Goal: Task Accomplishment & Management: Manage account settings

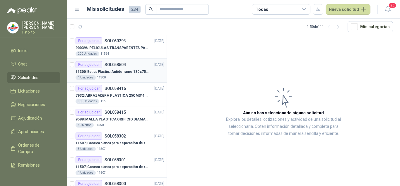
click at [116, 65] on p "SOL058504" at bounding box center [115, 64] width 21 height 4
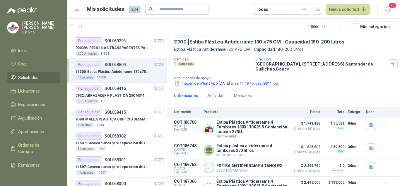
scroll to position [57, 0]
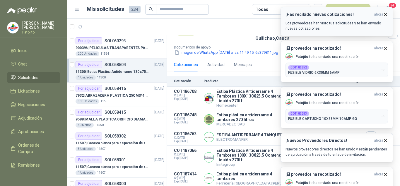
click at [386, 14] on icon "button" at bounding box center [386, 14] width 2 height 2
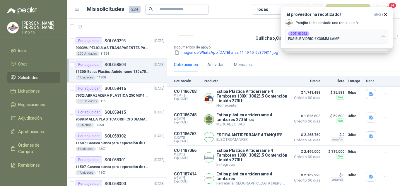
click at [232, 22] on article "1 - 50 de 111 Mís categorías" at bounding box center [233, 27] width 333 height 16
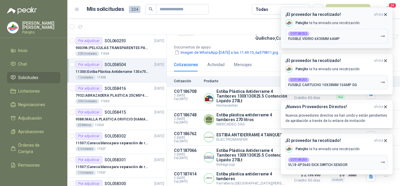
click at [388, 13] on button "¡El proveedor ha recotizado! ahora [PERSON_NAME] te ha enviado una recotización…" at bounding box center [337, 27] width 113 height 41
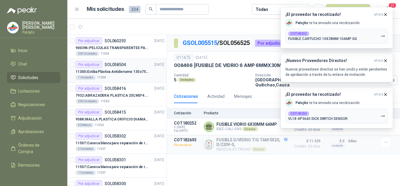
click at [120, 71] on p "11300 | Estiba Plástica Antiderrame 130 x75 CM - Capacidad 180-200 Litros" at bounding box center [112, 72] width 73 height 6
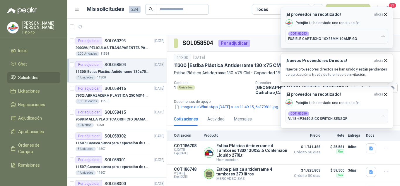
click at [385, 15] on icon "button" at bounding box center [385, 14] width 5 height 5
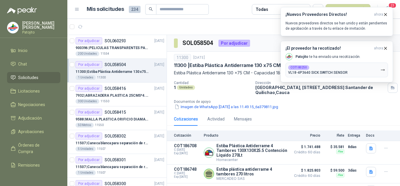
click at [385, 15] on icon "button" at bounding box center [385, 14] width 5 height 5
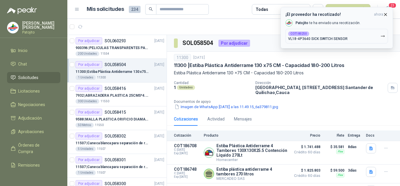
click at [386, 14] on icon "button" at bounding box center [385, 14] width 5 height 5
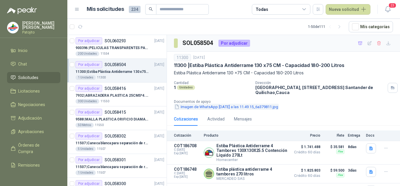
click at [215, 108] on button "Imagen de WhatsApp [DATE] a las 11.49.15_6a379811.jpg" at bounding box center [226, 106] width 105 height 6
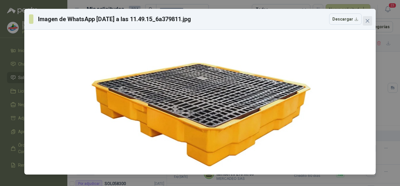
click at [366, 17] on button "Close" at bounding box center [367, 20] width 9 height 9
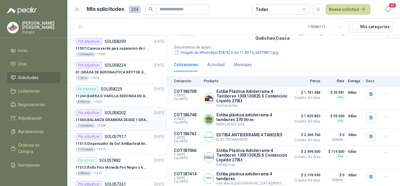
scroll to position [176, 0]
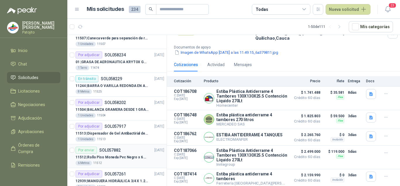
click at [140, 152] on div "Por enviar SOL057882 [DATE]" at bounding box center [120, 149] width 89 height 7
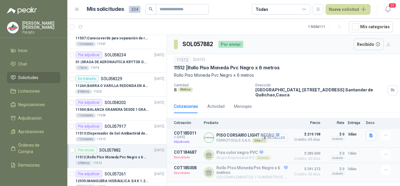
click at [273, 140] on button "Detalles" at bounding box center [274, 137] width 28 height 8
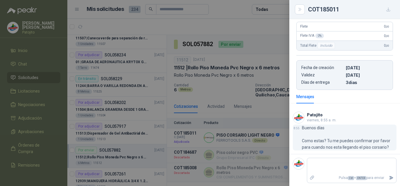
scroll to position [126, 0]
click at [326, 142] on p "Buenos días Como estas? Tu me puedes confirmar por favor para cuando nos esta l…" at bounding box center [349, 137] width 95 height 26
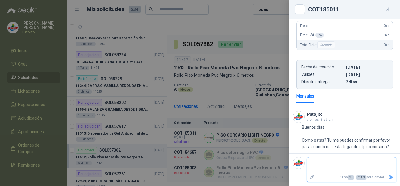
click at [337, 166] on textarea at bounding box center [352, 164] width 89 height 13
type textarea "*"
type textarea "**"
type textarea "***"
type textarea "****"
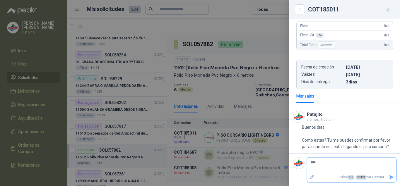
type textarea "*****"
type textarea "******"
type textarea "********"
type textarea "*********"
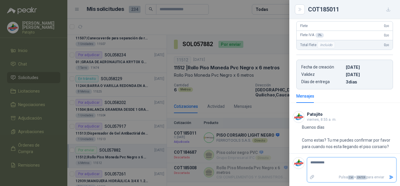
type textarea "**********"
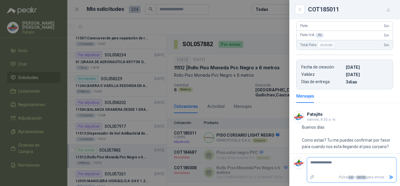
type textarea "**********"
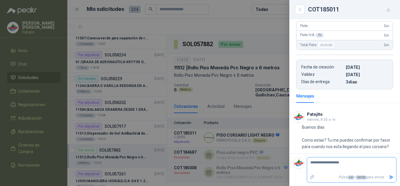
type textarea "**********"
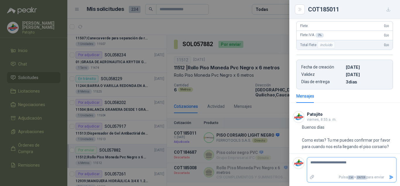
type textarea "**********"
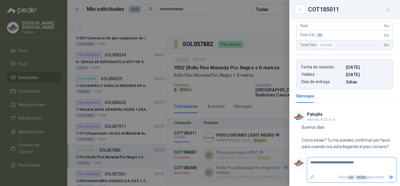
type textarea "**********"
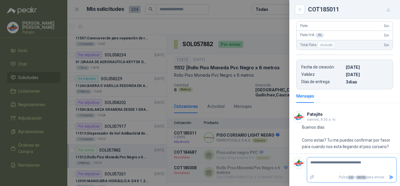
type textarea "**********"
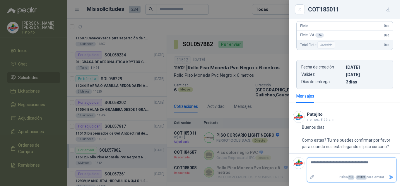
type textarea "**********"
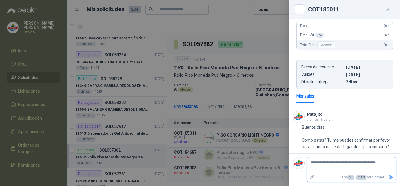
type textarea "**********"
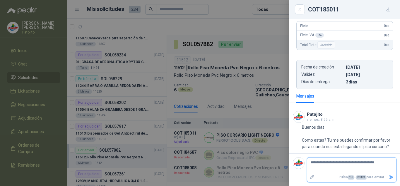
type textarea "**********"
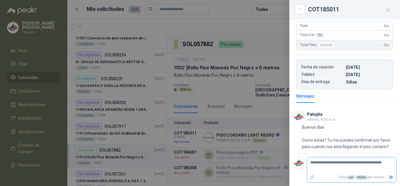
type textarea "**********"
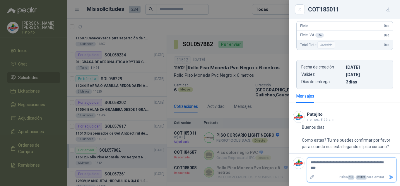
type textarea "**********"
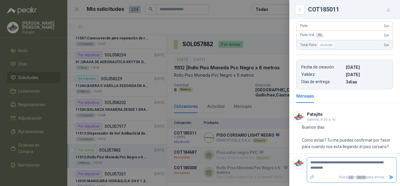
type textarea "**********"
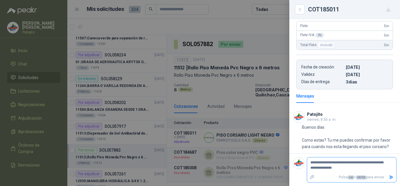
type textarea "**********"
click at [390, 176] on icon "Enviar" at bounding box center [392, 177] width 4 height 4
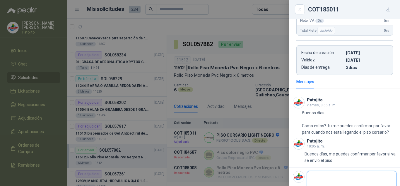
scroll to position [154, 0]
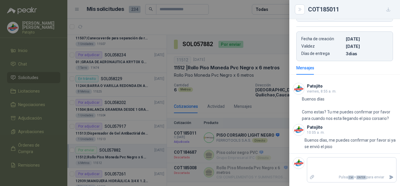
click at [236, 79] on div at bounding box center [200, 93] width 400 height 186
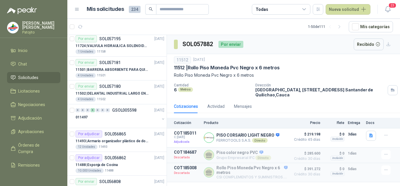
scroll to position [440, 0]
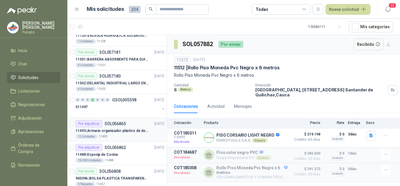
click at [119, 128] on p "11493 | Armario organizador plástico de dos puertas de acuerdo a la imagen adju…" at bounding box center [112, 131] width 73 height 6
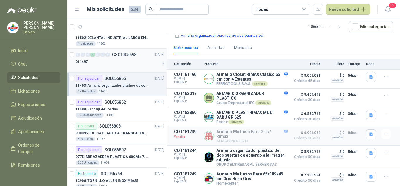
scroll to position [498, 0]
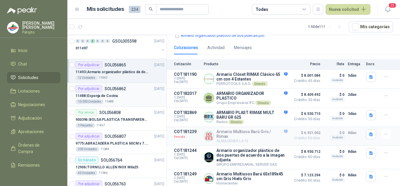
click at [120, 96] on div "11488 | Esponja de Cocina" at bounding box center [120, 95] width 89 height 7
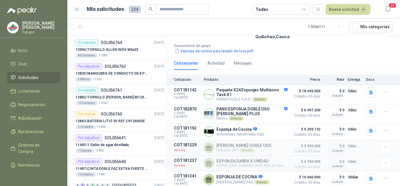
scroll to position [645, 0]
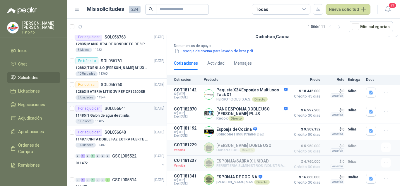
click at [131, 113] on div "11485 | 1 Galón de agua destilada." at bounding box center [120, 115] width 89 height 7
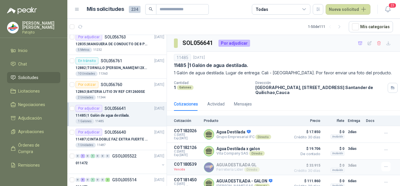
scroll to position [5, 0]
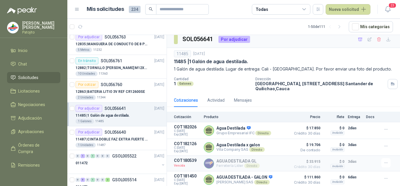
click at [375, 34] on article "1 - 50 de 111 Mís categorías" at bounding box center [233, 27] width 333 height 16
click at [378, 37] on icon "button" at bounding box center [379, 39] width 3 height 4
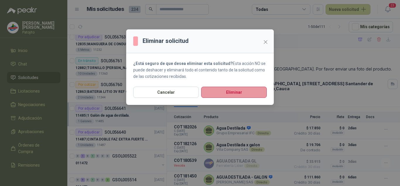
click at [239, 89] on button "Eliminar" at bounding box center [234, 91] width 66 height 11
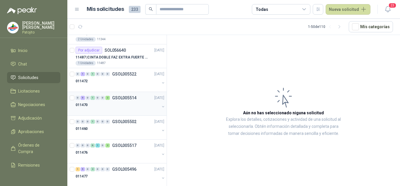
scroll to position [704, 0]
click at [124, 82] on div "011472" at bounding box center [118, 80] width 84 height 7
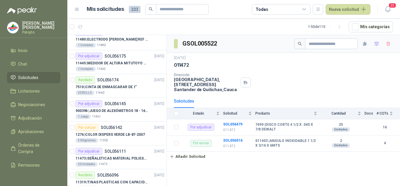
scroll to position [1304, 0]
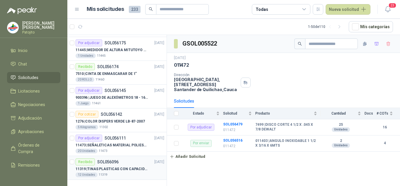
click at [140, 166] on p "11319 | TINAS PLASTICAS CON CAPACIDAD DE 50 KG" at bounding box center [112, 169] width 73 height 6
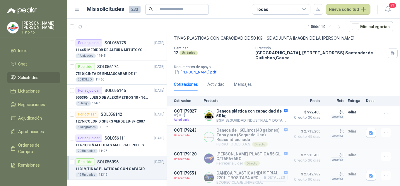
scroll to position [56, 0]
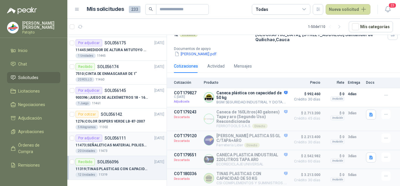
click at [121, 147] on p "11473 | SEÑALETICAS MATERIAL POLIESTILENO CON VINILO LAMINADO CALIBRE 60" at bounding box center [112, 145] width 73 height 6
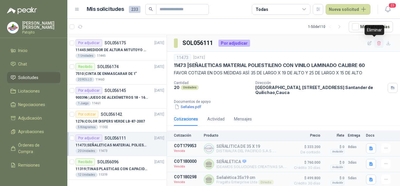
click at [377, 41] on icon "button" at bounding box center [379, 43] width 5 height 5
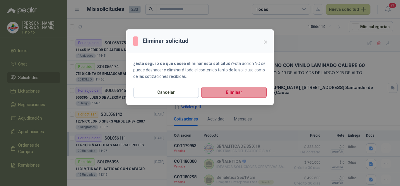
click at [256, 91] on button "Eliminar" at bounding box center [234, 91] width 66 height 11
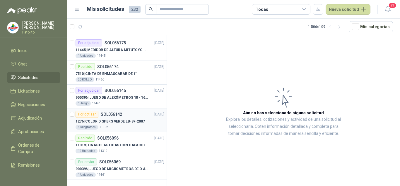
click at [117, 123] on p "1276 | COLOR DISPERS VERDE LB-87-2007" at bounding box center [110, 121] width 69 height 6
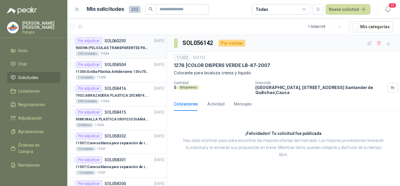
click at [116, 51] on div "900396 | PELICULAS TRANSPARENTES PARA LAMINADO EN CALIENTE" at bounding box center [120, 47] width 89 height 7
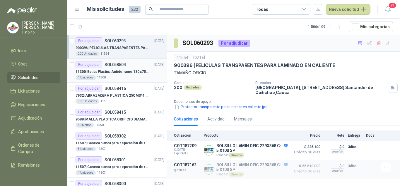
click at [123, 71] on p "11300 | Estiba Plástica Antiderrame 130 x75 CM - Capacidad 180-200 Litros" at bounding box center [112, 72] width 73 height 6
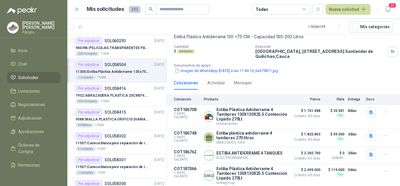
scroll to position [57, 0]
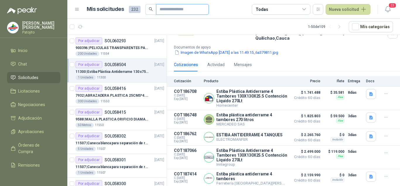
click at [160, 10] on input "text" at bounding box center [180, 9] width 41 height 10
click at [113, 69] on p "11300 | Estiba Plástica Antiderrame 130 x75 CM - Capacidad 180-200 Litros" at bounding box center [112, 72] width 73 height 6
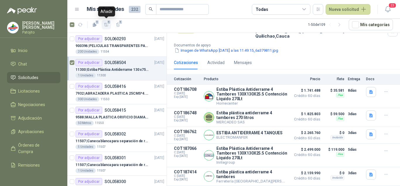
click at [106, 26] on icon "button" at bounding box center [106, 24] width 5 height 5
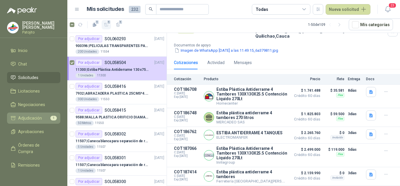
click at [38, 114] on link "Adjudicación 1" at bounding box center [33, 117] width 53 height 11
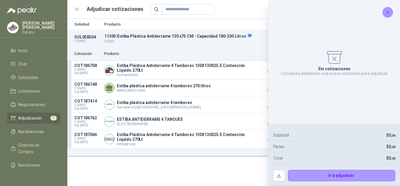
click at [390, 14] on icon "Cerrar" at bounding box center [388, 12] width 7 height 7
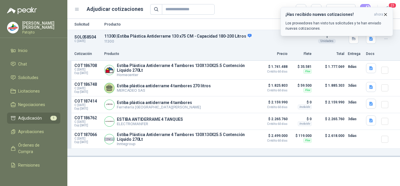
click at [387, 13] on icon "button" at bounding box center [385, 14] width 5 height 5
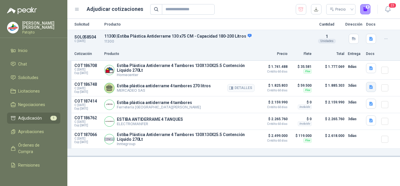
click at [373, 85] on icon "button" at bounding box center [371, 86] width 5 height 5
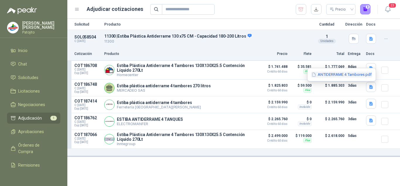
click at [319, 75] on button "ANTIDERRAME 4 Tambores.pdf" at bounding box center [341, 75] width 61 height 6
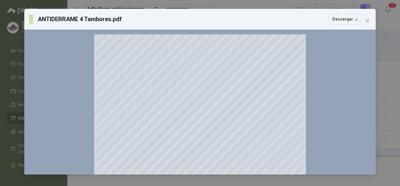
click at [388, 81] on div "ANTIDERRAME 4 Tambores.pdf Descargar 150 %" at bounding box center [200, 93] width 400 height 186
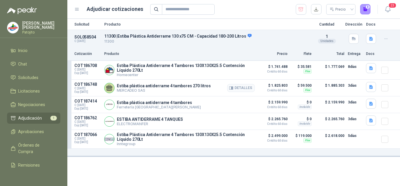
click at [354, 85] on p "3 días" at bounding box center [355, 85] width 15 height 7
click at [369, 88] on button "button" at bounding box center [371, 87] width 10 height 10
click at [330, 78] on div "ANTIDERRAME 4 Tambores.pdf" at bounding box center [342, 75] width 69 height 14
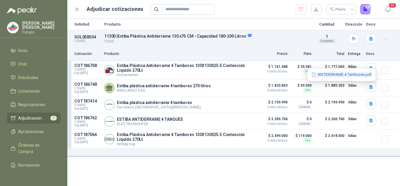
click at [329, 76] on button "ANTIDERRAME 4 Tambores.pdf" at bounding box center [341, 75] width 61 height 6
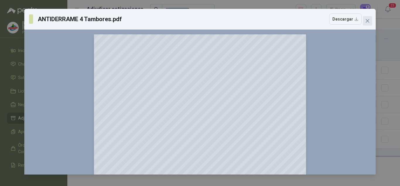
click at [371, 18] on span "Close" at bounding box center [367, 20] width 9 height 5
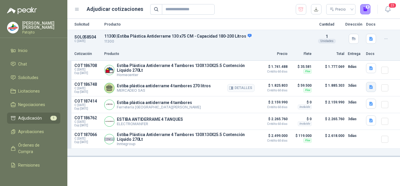
click at [369, 86] on icon "button" at bounding box center [371, 86] width 5 height 5
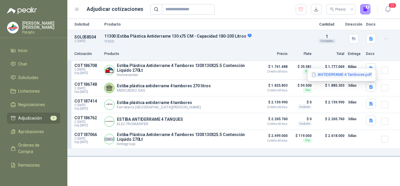
click at [334, 76] on button "ANTIDERRAME 4 Tambores.pdf" at bounding box center [341, 75] width 61 height 6
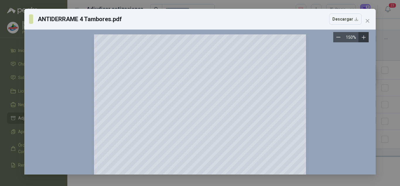
click at [362, 36] on icon "Zoom in" at bounding box center [364, 37] width 6 height 6
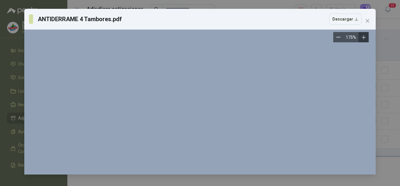
click at [362, 36] on icon "Zoom in" at bounding box center [364, 37] width 6 height 6
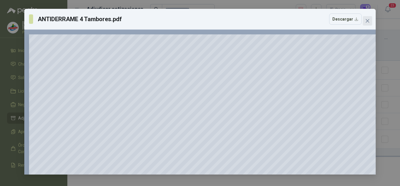
click at [366, 20] on icon "close" at bounding box center [368, 20] width 5 height 5
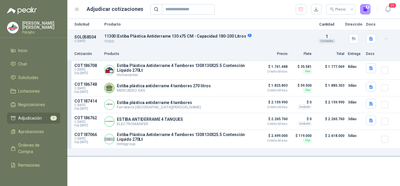
click at [161, 168] on div "Solicitud Producto Cantidad Dirección Docs SOL058504 C: [DATE] 11300 | Estiba P…" at bounding box center [233, 102] width 333 height 167
click at [26, 64] on span "Chat" at bounding box center [22, 64] width 9 height 6
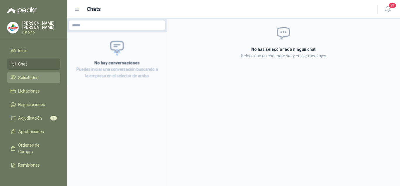
click at [30, 75] on span "Solicitudes" at bounding box center [28, 77] width 20 height 6
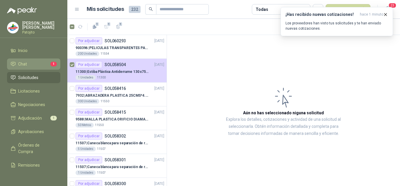
click at [45, 60] on link "Chat 1" at bounding box center [33, 63] width 53 height 11
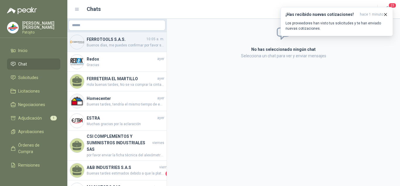
click at [114, 45] on span "Buenos días, me puedes confirmar por favor si ya se envió el piso" at bounding box center [126, 46] width 78 height 6
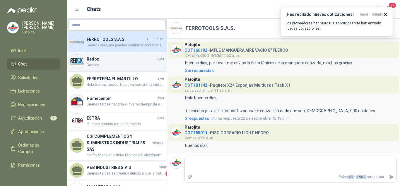
scroll to position [264, 0]
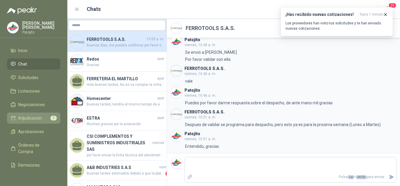
click at [35, 116] on span "Adjudicación" at bounding box center [30, 118] width 24 height 6
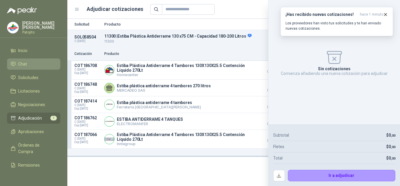
click at [25, 63] on span "Chat" at bounding box center [22, 64] width 9 height 6
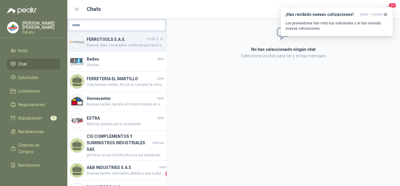
click at [114, 45] on span "Buenos días, me puedes confirmar por favor si ya se envió el piso" at bounding box center [126, 46] width 78 height 6
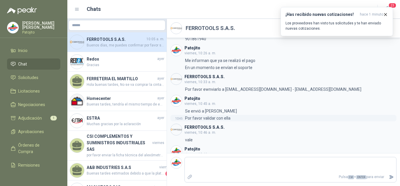
scroll to position [264, 0]
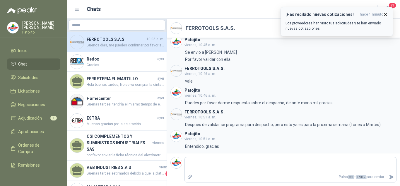
click at [389, 13] on button "¡Has recibido nuevas cotizaciones! hace 1 minuto Los proveedores han visto tus …" at bounding box center [337, 21] width 113 height 29
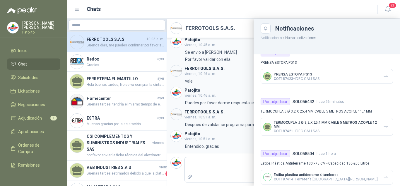
scroll to position [352, 0]
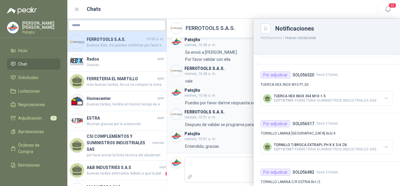
click at [241, 45] on div at bounding box center [233, 102] width 333 height 167
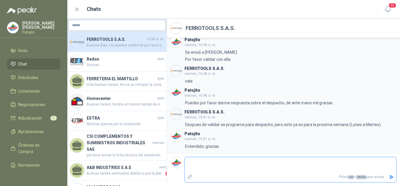
click at [234, 165] on textarea at bounding box center [291, 164] width 212 height 13
type textarea "*"
type textarea "**"
type textarea "***"
type textarea "****"
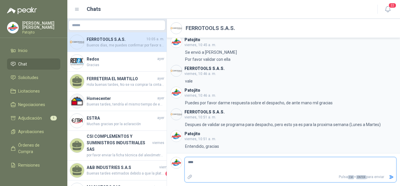
type textarea "*****"
type textarea "******"
type textarea "********"
type textarea "*********"
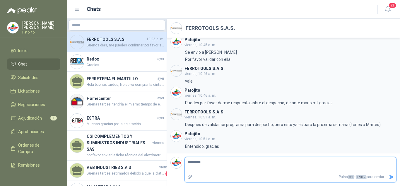
type textarea "**********"
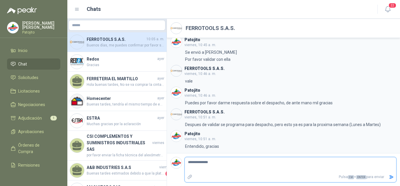
type textarea "**********"
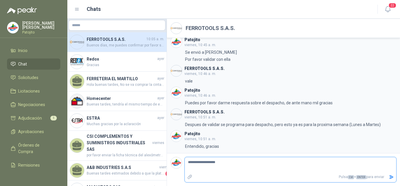
type textarea "**********"
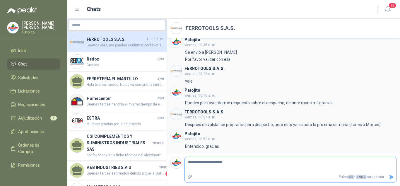
type textarea "**********"
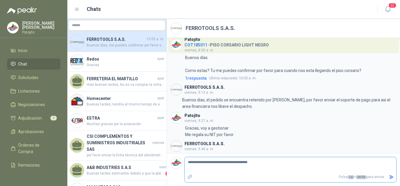
scroll to position [264, 0]
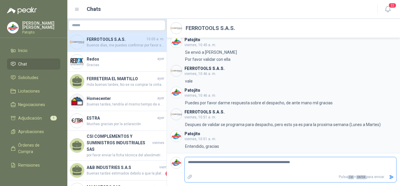
click at [393, 175] on icon "Enviar" at bounding box center [391, 176] width 5 height 5
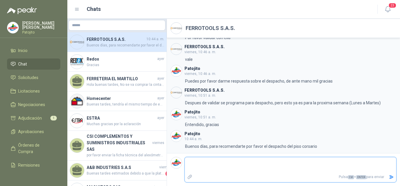
click at [225, 163] on textarea at bounding box center [291, 164] width 212 height 13
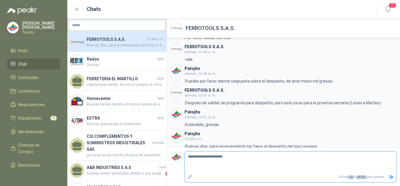
click at [390, 179] on icon "Enviar" at bounding box center [391, 176] width 5 height 5
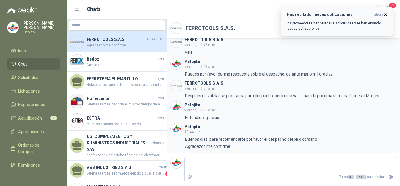
click at [387, 13] on icon "button" at bounding box center [385, 14] width 5 height 5
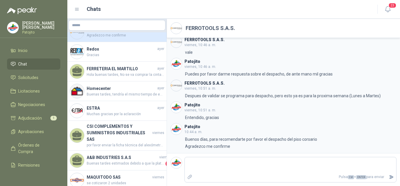
scroll to position [0, 0]
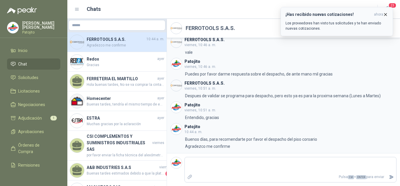
click at [386, 14] on icon "button" at bounding box center [386, 14] width 2 height 2
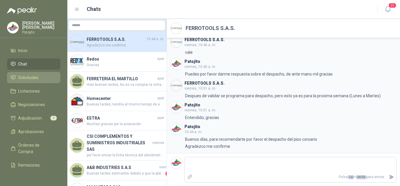
click at [35, 79] on span "Solicitudes" at bounding box center [28, 77] width 20 height 6
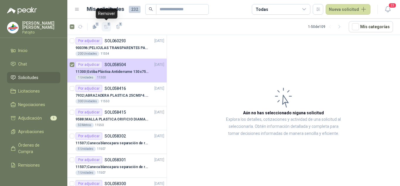
click at [109, 27] on button "1" at bounding box center [106, 26] width 9 height 9
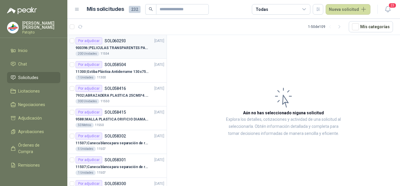
scroll to position [29, 0]
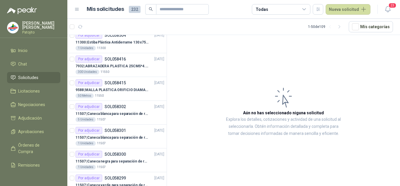
click at [306, 7] on icon at bounding box center [304, 9] width 5 height 5
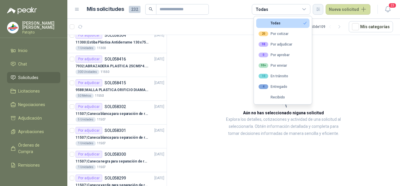
click at [321, 6] on button "button" at bounding box center [318, 9] width 11 height 11
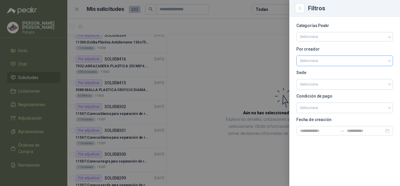
click at [315, 61] on input "search" at bounding box center [345, 60] width 90 height 9
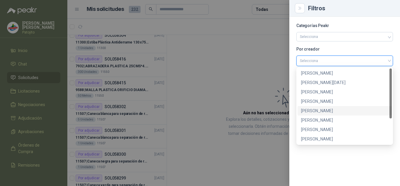
click at [322, 109] on div "[PERSON_NAME]" at bounding box center [344, 110] width 87 height 6
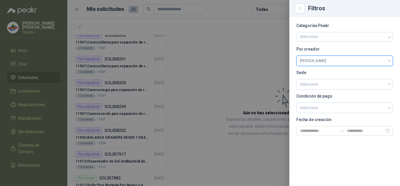
scroll to position [6, 0]
click at [236, 55] on div at bounding box center [200, 93] width 400 height 186
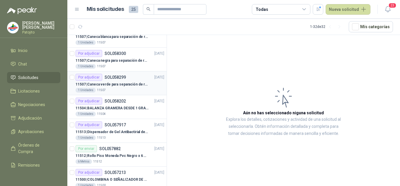
scroll to position [88, 0]
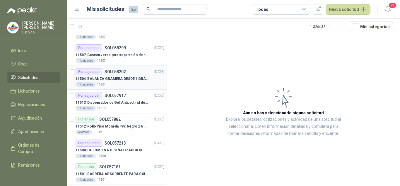
click at [127, 78] on p "11504 | BALANZA GRAMERA DESDE 1 GRAMO HASTA 5 GRAMOS" at bounding box center [112, 79] width 73 height 6
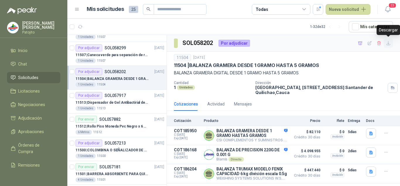
click at [390, 43] on icon "button" at bounding box center [388, 43] width 5 height 5
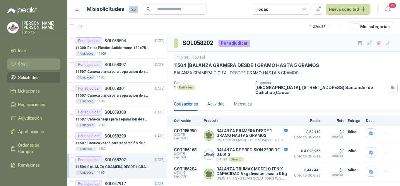
click at [39, 63] on li "Chat" at bounding box center [34, 64] width 46 height 6
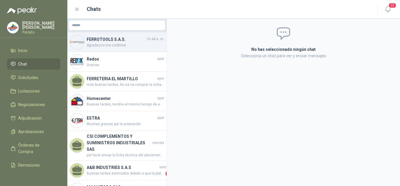
click at [125, 47] on span "Agradezco me confirme" at bounding box center [126, 46] width 78 height 6
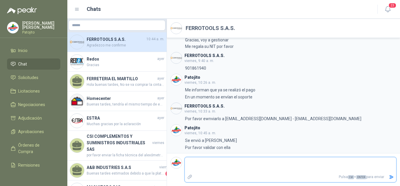
scroll to position [176, 0]
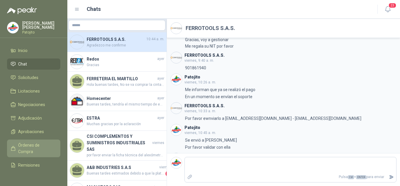
click at [32, 146] on span "Órdenes de Compra" at bounding box center [36, 148] width 37 height 13
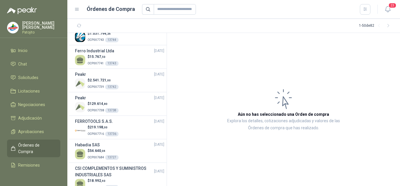
scroll to position [264, 0]
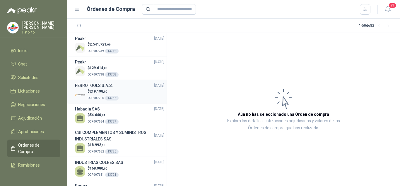
click at [113, 87] on div "FERROTOOLS S.A.S. [DATE]" at bounding box center [119, 85] width 89 height 6
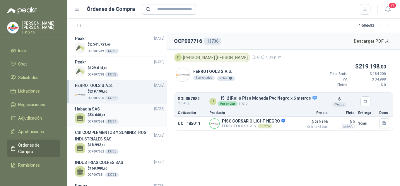
click at [119, 111] on div "Habadia SAS [DATE]" at bounding box center [119, 109] width 89 height 6
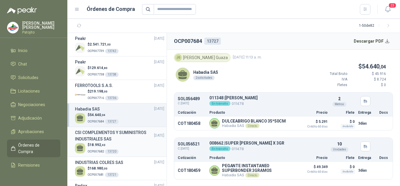
click at [124, 140] on h3 "CSI COMPLEMENTOS Y SUMINISTROS INDUSTRIALES SAS" at bounding box center [114, 135] width 79 height 13
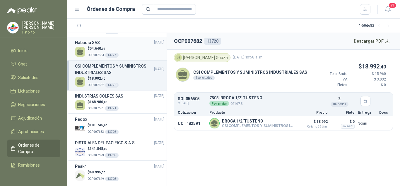
scroll to position [352, 0]
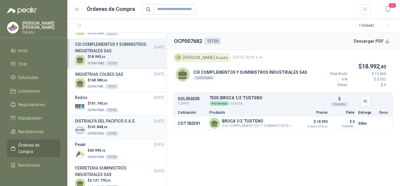
click at [125, 123] on h3 "DISTRIALFA DEL PACIFICO S.A.S." at bounding box center [105, 121] width 61 height 6
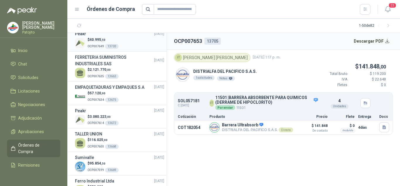
scroll to position [469, 0]
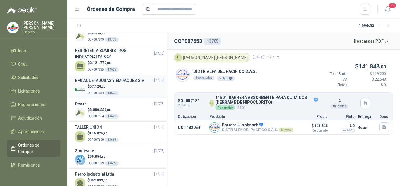
click at [123, 84] on h3 "EMPAQUETADURAS Y EMPAQUES S.A" at bounding box center [109, 80] width 69 height 6
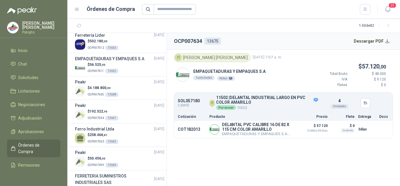
scroll to position [821, 0]
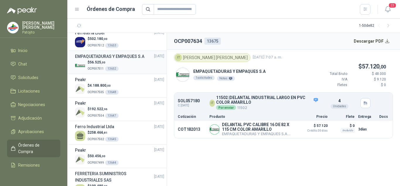
click at [125, 72] on div "$ 56.525 ,00 OCP007511 13652" at bounding box center [119, 66] width 89 height 12
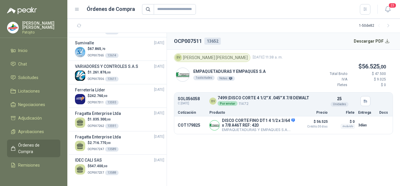
scroll to position [1071, 0]
click at [125, 163] on div "$ 547.400 ,00 OCP007237 13588" at bounding box center [119, 169] width 89 height 12
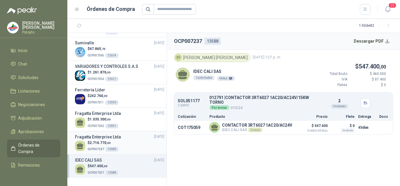
click at [121, 140] on div "$ 2.716.770 ,00 OCP007247 13589" at bounding box center [119, 146] width 89 height 12
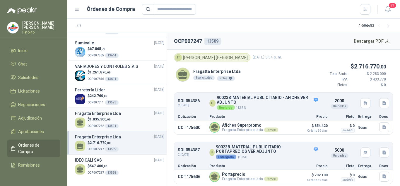
click at [120, 115] on div "[PERSON_NAME] Enterprise Ltda [DATE]" at bounding box center [119, 113] width 89 height 6
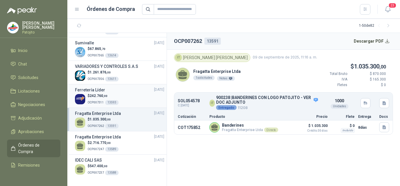
click at [127, 93] on div "$ 242.760 ,00 OCP007311 13593" at bounding box center [119, 99] width 89 height 12
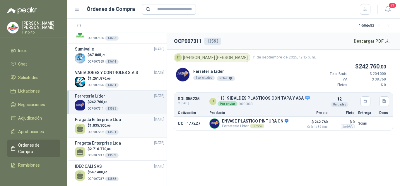
scroll to position [1041, 0]
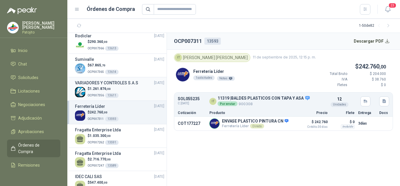
click at [118, 98] on div "$ 1.261.876 ,00 OCP007356 13611" at bounding box center [119, 92] width 89 height 12
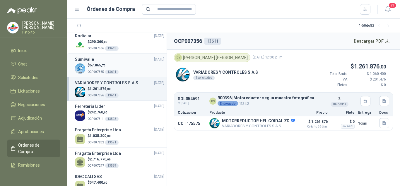
click at [119, 74] on div "$ 67.865 ,70 OCP007365 13614" at bounding box center [119, 68] width 89 height 12
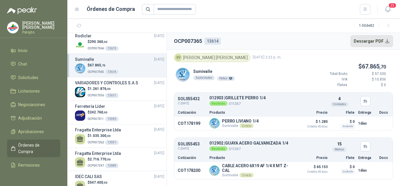
click at [379, 39] on button "Descargar PDF" at bounding box center [372, 41] width 43 height 12
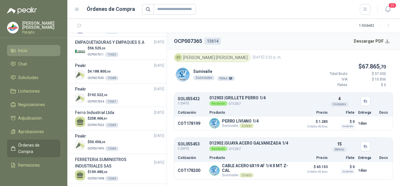
scroll to position [777, 0]
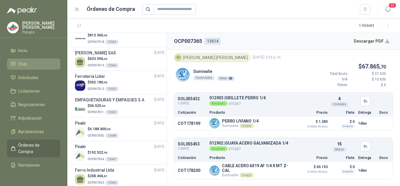
click at [26, 62] on span "Chat" at bounding box center [22, 64] width 9 height 6
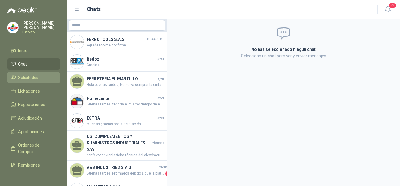
click at [34, 79] on span "Solicitudes" at bounding box center [28, 77] width 20 height 6
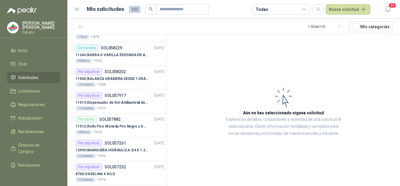
scroll to position [88, 0]
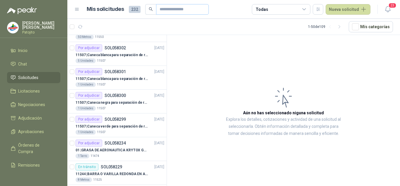
click at [177, 4] on span at bounding box center [182, 9] width 53 height 11
click at [177, 7] on input "text" at bounding box center [180, 9] width 41 height 10
click at [277, 7] on div "Todas" at bounding box center [281, 9] width 59 height 11
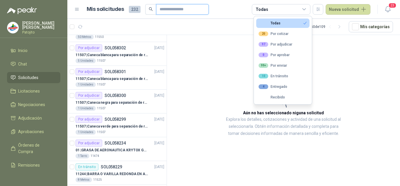
click at [170, 6] on input "text" at bounding box center [180, 9] width 41 height 10
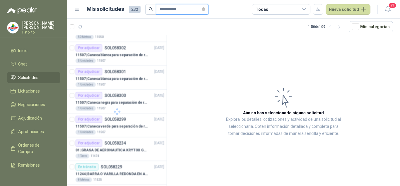
scroll to position [0, 0]
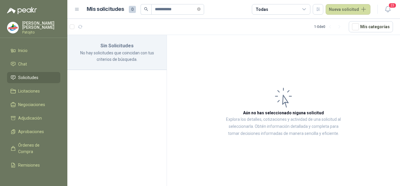
click at [208, 10] on article "**********" at bounding box center [229, 9] width 284 height 11
click at [196, 8] on input "**********" at bounding box center [175, 9] width 41 height 10
click at [204, 10] on span "**********" at bounding box center [178, 9] width 53 height 11
click at [196, 6] on input "**********" at bounding box center [175, 9] width 41 height 10
click at [201, 9] on icon "close-circle" at bounding box center [199, 9] width 4 height 4
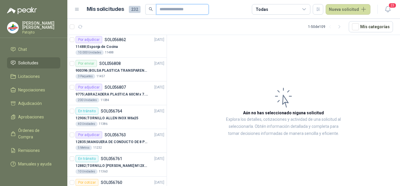
scroll to position [515, 0]
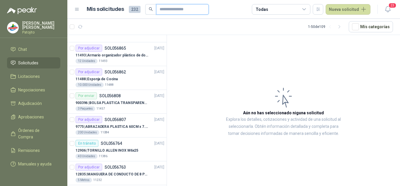
click at [182, 14] on input "text" at bounding box center [180, 9] width 41 height 10
click at [319, 8] on icon "button" at bounding box center [318, 9] width 5 height 5
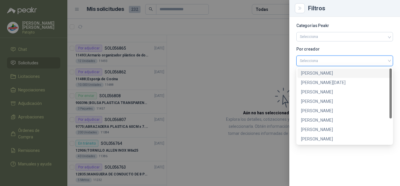
click at [314, 62] on input "search" at bounding box center [345, 60] width 90 height 9
click at [317, 111] on div "[PERSON_NAME]" at bounding box center [344, 110] width 87 height 6
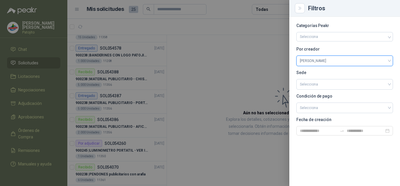
click at [222, 63] on div at bounding box center [200, 93] width 400 height 186
drag, startPoint x: 222, startPoint y: 63, endPoint x: 217, endPoint y: 63, distance: 5.0
click at [222, 63] on div at bounding box center [200, 93] width 400 height 186
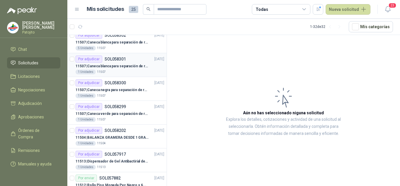
scroll to position [59, 0]
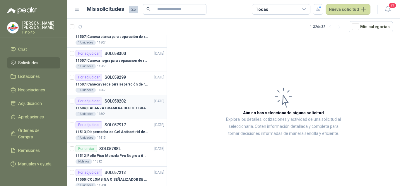
click at [117, 105] on div "11504 | BALANZA GRAMERA DESDE 1 GRAMO HASTA 5 GRAMOS" at bounding box center [120, 107] width 89 height 7
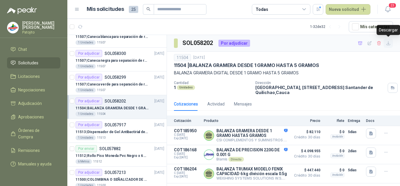
click at [388, 43] on icon "button" at bounding box center [388, 43] width 5 height 5
click at [373, 172] on icon "button" at bounding box center [371, 171] width 5 height 5
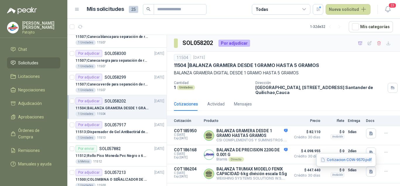
click at [339, 161] on button "Cotizacion COW-9570.pdf" at bounding box center [346, 160] width 52 height 6
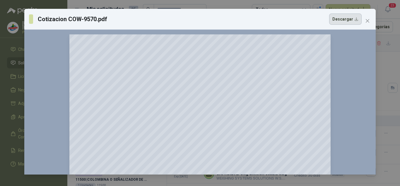
click at [344, 21] on button "Descargar" at bounding box center [346, 18] width 33 height 11
click at [368, 20] on icon "close" at bounding box center [368, 20] width 5 height 5
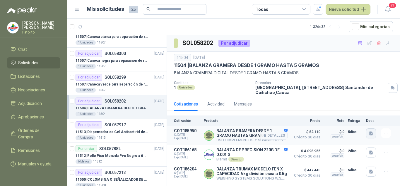
click at [372, 132] on icon "button" at bounding box center [372, 133] width 4 height 4
click at [358, 120] on button "102316.pdf" at bounding box center [359, 120] width 27 height 6
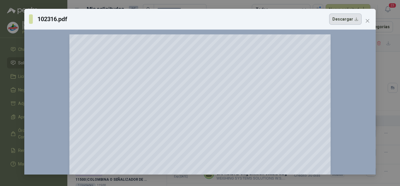
click at [339, 18] on button "Descargar" at bounding box center [346, 18] width 33 height 11
click at [364, 19] on span "Close" at bounding box center [367, 20] width 9 height 5
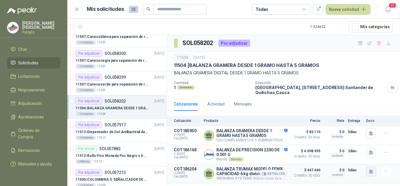
click at [373, 173] on icon "button" at bounding box center [372, 171] width 4 height 4
click at [332, 158] on button "Cotizacion COW-9570.pdf" at bounding box center [346, 160] width 52 height 6
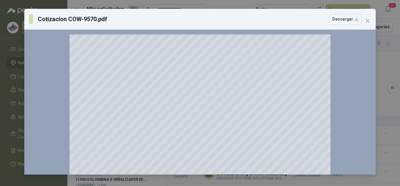
click at [373, 20] on div "Cotizacion COW-9570.pdf Descargar" at bounding box center [200, 19] width 352 height 21
click at [371, 20] on span "Close" at bounding box center [367, 20] width 9 height 5
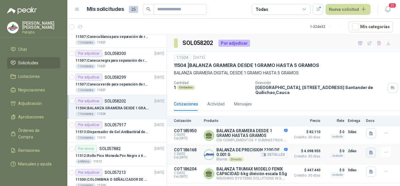
click at [374, 153] on icon "button" at bounding box center [371, 152] width 5 height 5
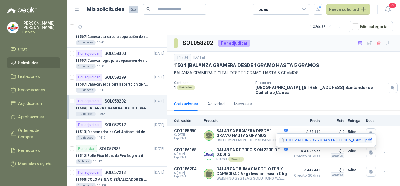
click at [337, 138] on button "COTIZACION 295120 SANTA [PERSON_NAME].pdf" at bounding box center [326, 140] width 93 height 6
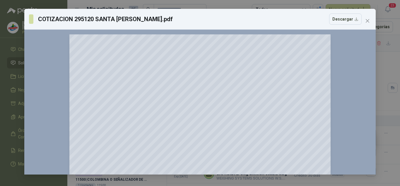
scroll to position [117, 0]
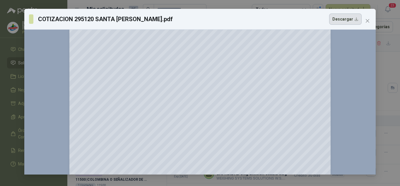
drag, startPoint x: 273, startPoint y: 103, endPoint x: 339, endPoint y: 20, distance: 106.4
click at [339, 20] on button "Descargar" at bounding box center [346, 18] width 33 height 11
click at [372, 22] on span "Close" at bounding box center [367, 20] width 9 height 5
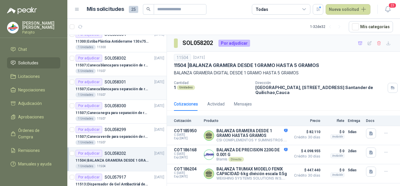
scroll to position [0, 0]
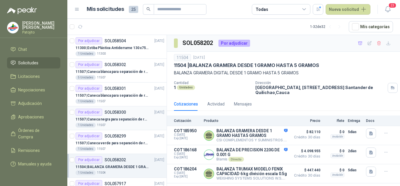
click at [118, 119] on p "11507 | Caneca negra para separación de residuo 55 LT" at bounding box center [112, 119] width 73 height 6
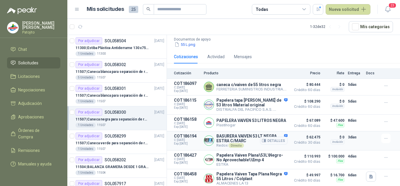
scroll to position [67, 0]
click at [131, 43] on div "Por adjudicar SOL058504 [DATE]" at bounding box center [120, 40] width 89 height 7
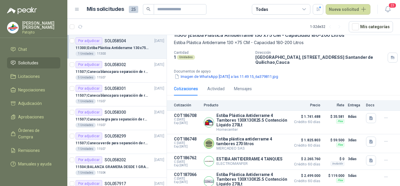
scroll to position [57, 0]
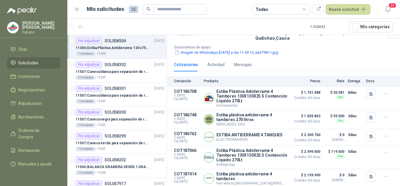
click at [302, 50] on div "Imagen de WhatsApp [DATE] a las 11.49.15_6a379811.jpg" at bounding box center [286, 52] width 224 height 6
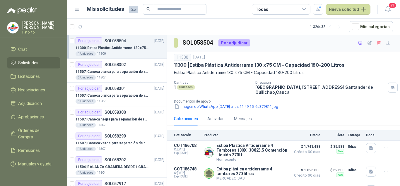
scroll to position [0, 0]
click at [106, 27] on icon "button" at bounding box center [106, 26] width 5 height 5
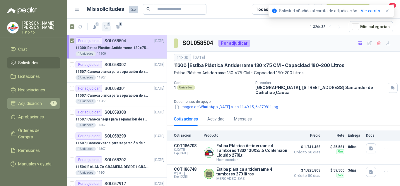
click at [40, 100] on span "Adjudicación" at bounding box center [30, 103] width 24 height 6
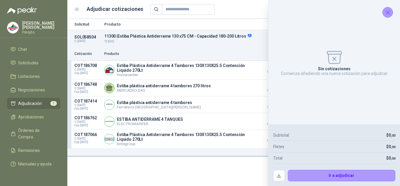
click at [385, 13] on icon "Cerrar" at bounding box center [388, 12] width 7 height 7
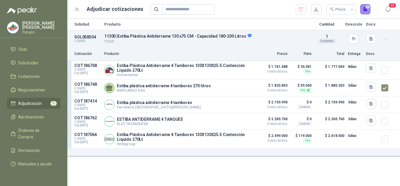
click at [367, 9] on button "1" at bounding box center [366, 9] width 11 height 11
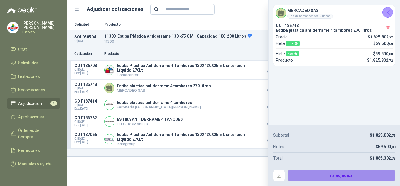
click at [330, 176] on button "Ir a adjudicar" at bounding box center [342, 175] width 108 height 12
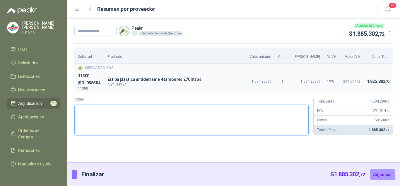
click at [274, 114] on textarea "Notas" at bounding box center [191, 119] width 235 height 31
click at [118, 108] on textarea "Notas" at bounding box center [191, 119] width 235 height 31
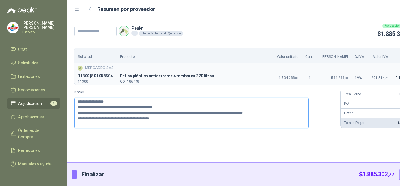
click at [247, 118] on textarea "**********" at bounding box center [191, 112] width 235 height 31
click at [203, 128] on textarea "**********" at bounding box center [191, 112] width 235 height 31
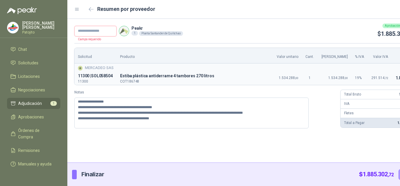
click at [84, 32] on input "text" at bounding box center [95, 31] width 42 height 11
click at [80, 32] on input "****" at bounding box center [95, 31] width 42 height 11
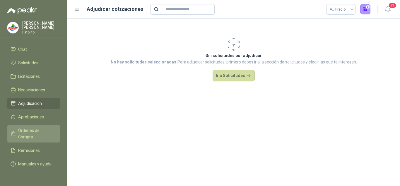
click at [32, 127] on span "Órdenes de Compra" at bounding box center [36, 133] width 37 height 13
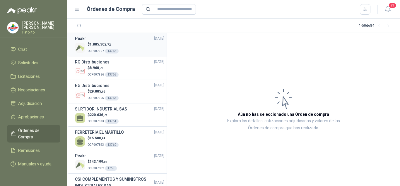
click at [119, 42] on div "$ 1.885.302 ,72 OCP007927 13766" at bounding box center [119, 48] width 89 height 12
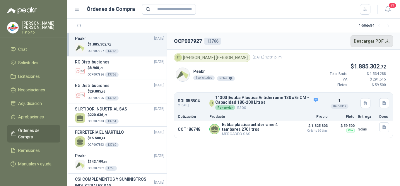
drag, startPoint x: 385, startPoint y: 38, endPoint x: 378, endPoint y: 43, distance: 7.6
click at [384, 38] on button "Descargar PDF" at bounding box center [372, 41] width 43 height 12
click at [281, 129] on button "Detalles" at bounding box center [282, 129] width 28 height 8
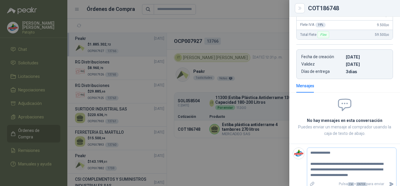
scroll to position [130, 0]
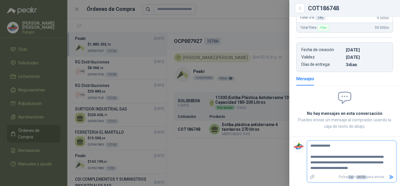
click at [390, 176] on icon "Enviar" at bounding box center [392, 177] width 4 height 4
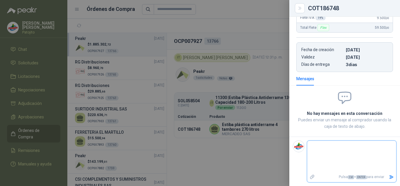
scroll to position [119, 0]
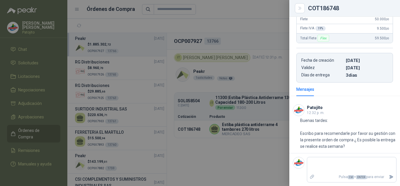
click at [132, 113] on div at bounding box center [200, 93] width 400 height 186
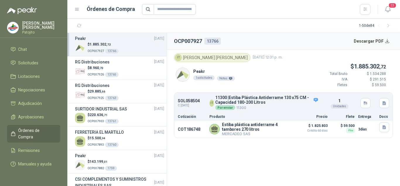
click at [132, 43] on div "$ 1.885.302 ,72 OCP007927 13766" at bounding box center [119, 48] width 89 height 12
click at [224, 107] on div "Por enviar" at bounding box center [225, 107] width 20 height 5
click at [128, 43] on div "$ 1.885.302 ,72 OCP007927 13766" at bounding box center [119, 48] width 89 height 12
click at [382, 128] on icon "button" at bounding box center [384, 127] width 5 height 5
click at [355, 113] on button "ANTIDERRAME 4 Tambores.pdf" at bounding box center [355, 114] width 61 height 6
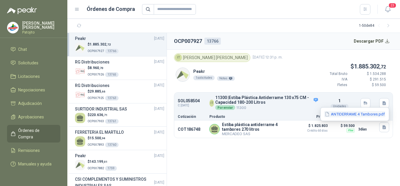
scroll to position [0, 0]
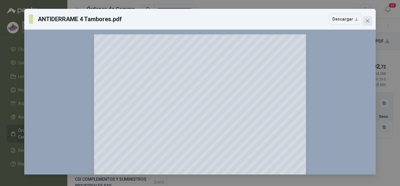
click at [365, 20] on span "Close" at bounding box center [367, 20] width 9 height 5
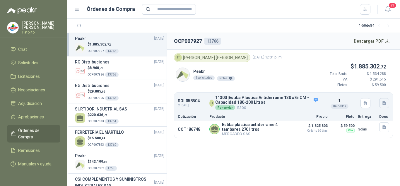
click at [385, 102] on icon "button" at bounding box center [385, 103] width 4 height 4
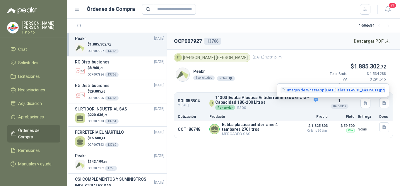
click at [346, 89] on button "Imagen de WhatsApp [DATE] a las 11.49.15_6a379811.jpg" at bounding box center [333, 90] width 105 height 6
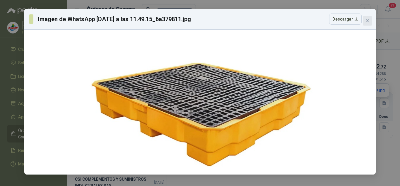
click at [368, 22] on icon "close" at bounding box center [368, 20] width 5 height 5
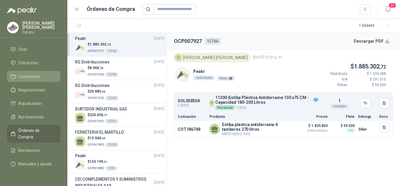
click at [32, 73] on span "Licitaciones" at bounding box center [29, 76] width 22 height 6
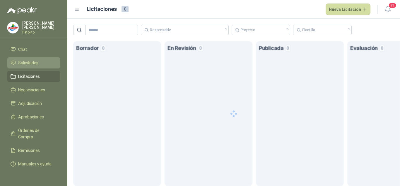
click at [34, 60] on link "Solicitudes" at bounding box center [33, 62] width 53 height 11
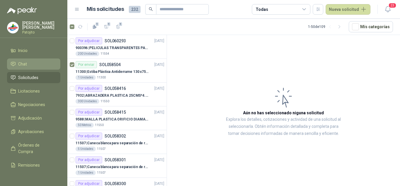
click at [30, 64] on li "Chat" at bounding box center [34, 64] width 46 height 6
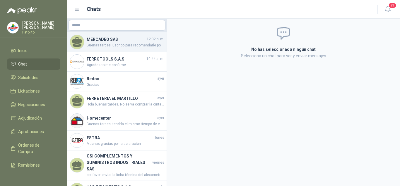
click at [118, 45] on span "Buenas tardes: Escribo para recomendarle por favor su gestión con la presente o…" at bounding box center [126, 46] width 78 height 6
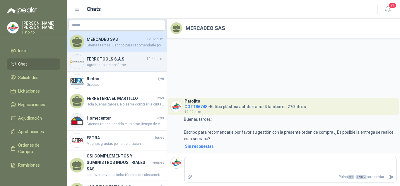
click at [123, 59] on h4 "FERROTOOLS S.A.S." at bounding box center [116, 59] width 59 height 6
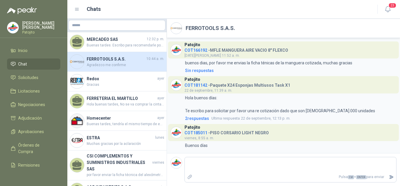
scroll to position [292, 0]
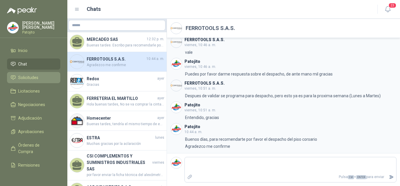
click at [30, 74] on link "Solicitudes" at bounding box center [33, 77] width 53 height 11
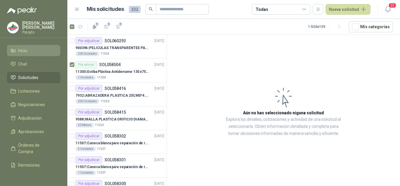
click at [26, 49] on span "Inicio" at bounding box center [22, 50] width 9 height 6
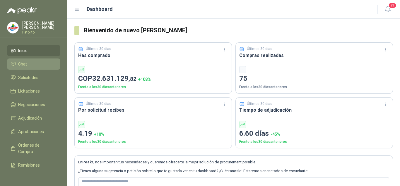
click at [31, 65] on li "Chat" at bounding box center [34, 64] width 46 height 6
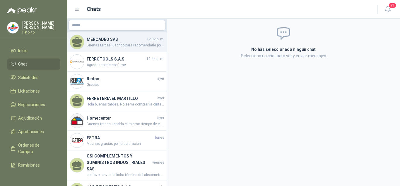
click at [98, 44] on span "Buenas tardes: Escribo para recomendarle por favor su gestión con la presente o…" at bounding box center [126, 46] width 78 height 6
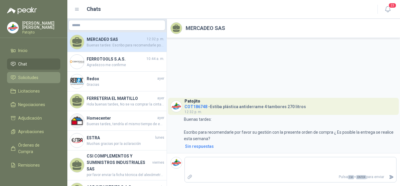
click at [37, 76] on span "Solicitudes" at bounding box center [28, 77] width 20 height 6
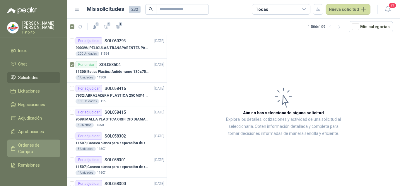
click at [29, 143] on span "Órdenes de Compra" at bounding box center [36, 148] width 37 height 13
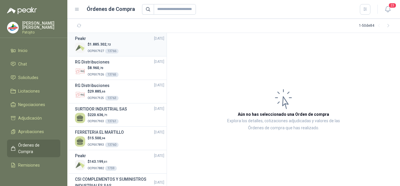
click at [127, 43] on div "$ 1.885.302 ,72 OCP007927 13766" at bounding box center [119, 48] width 89 height 12
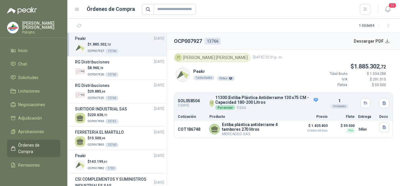
click at [196, 72] on p "Peakr" at bounding box center [214, 71] width 42 height 6
click at [201, 71] on p "Peakr" at bounding box center [214, 71] width 42 height 6
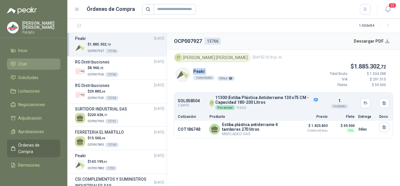
click at [16, 64] on li "Chat" at bounding box center [34, 64] width 46 height 6
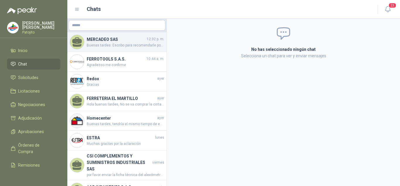
click at [105, 40] on h4 "MERCADEO SAS" at bounding box center [116, 39] width 59 height 6
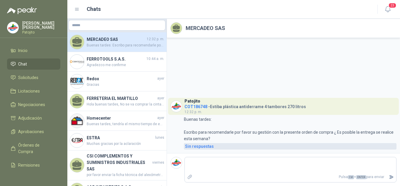
click at [201, 146] on div "Sin respuestas" at bounding box center [199, 146] width 29 height 6
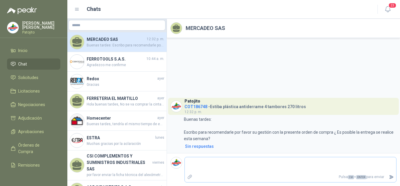
click at [201, 162] on textarea at bounding box center [291, 164] width 212 height 13
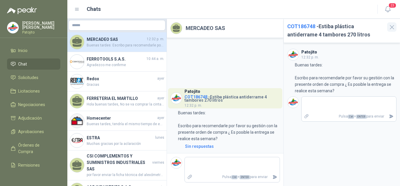
click at [390, 27] on icon "button" at bounding box center [392, 26] width 7 height 7
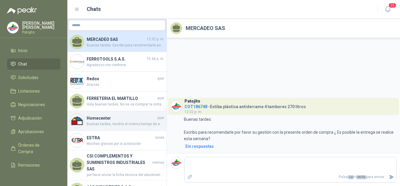
click at [95, 121] on span "Buenas tardes, tendría el mismo tiempo de entrega. Nuevamente, podemos recomend…" at bounding box center [126, 124] width 78 height 6
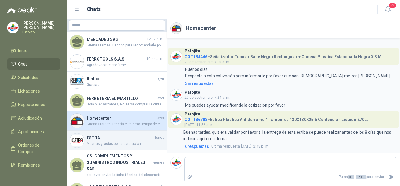
click at [114, 141] on span "Muchas gracias por la aclaración" at bounding box center [126, 144] width 78 height 6
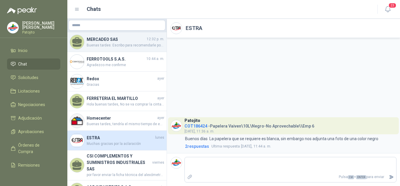
click at [106, 44] on span "Buenas tardes: Escribo para recomendarle por favor su gestión con la presente o…" at bounding box center [126, 46] width 78 height 6
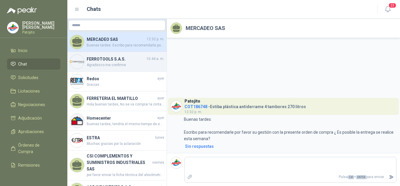
click at [115, 59] on h4 "FERROTOOLS S.A.S." at bounding box center [116, 59] width 59 height 6
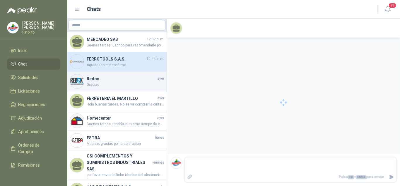
scroll to position [292, 0]
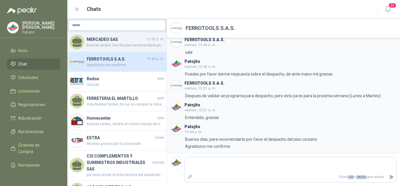
click at [106, 49] on div "MERCADEO SAS 12:32 p. m. Buenas tardes: Escribo para recomendarle por favor su …" at bounding box center [116, 42] width 99 height 20
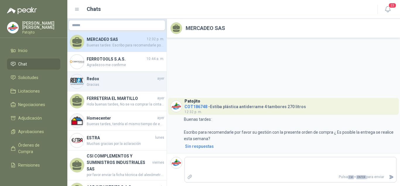
click at [95, 79] on h4 "Redox" at bounding box center [121, 78] width 69 height 6
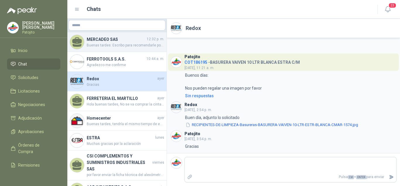
click at [96, 44] on span "Buenas tardes: Escribo para recomendarle por favor su gestión con la presente o…" at bounding box center [126, 46] width 78 height 6
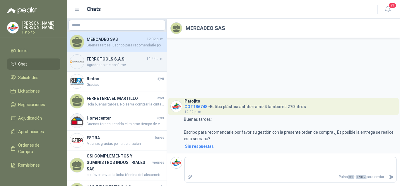
click at [105, 63] on span "Agradezco me confirme" at bounding box center [126, 65] width 78 height 6
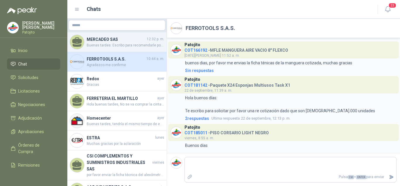
scroll to position [292, 0]
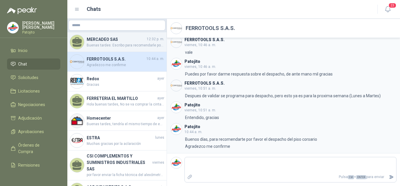
click at [94, 45] on span "Buenas tardes: Escribo para recomendarle por favor su gestión con la presente o…" at bounding box center [126, 46] width 78 height 6
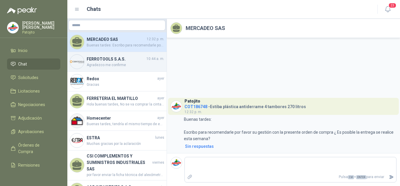
click at [99, 63] on span "Agradezco me confirme" at bounding box center [126, 65] width 78 height 6
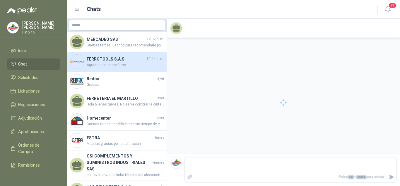
scroll to position [292, 0]
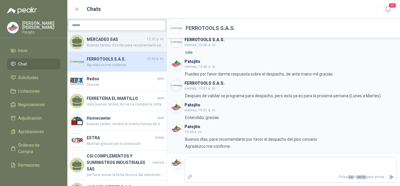
click at [113, 40] on h4 "MERCADEO SAS" at bounding box center [116, 39] width 59 height 6
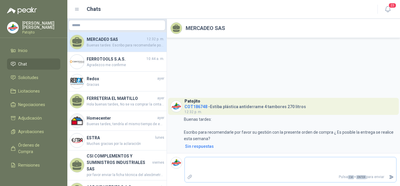
click at [225, 166] on textarea at bounding box center [291, 164] width 212 height 13
click at [36, 75] on span "Solicitudes" at bounding box center [28, 77] width 20 height 6
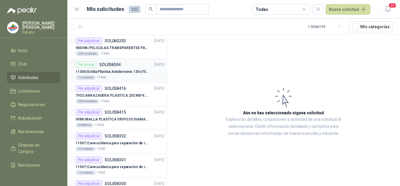
click at [123, 70] on p "11300 | Estiba Plástica Antiderrame 130 x75 CM - Capacidad 180-200 Litros" at bounding box center [112, 72] width 73 height 6
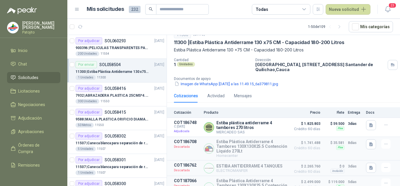
scroll to position [58, 0]
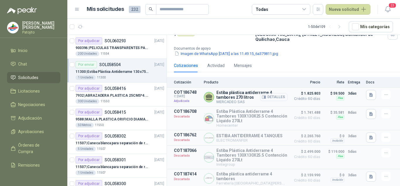
click at [271, 93] on button "Detalles" at bounding box center [274, 97] width 28 height 8
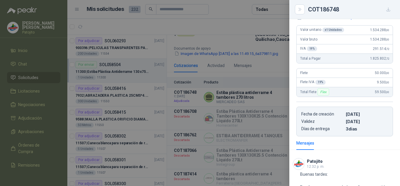
scroll to position [0, 0]
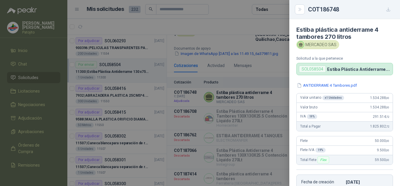
click at [255, 57] on div at bounding box center [200, 93] width 400 height 186
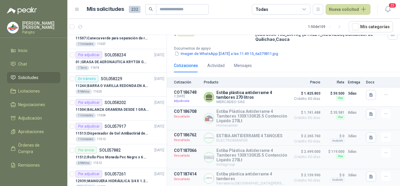
scroll to position [205, 0]
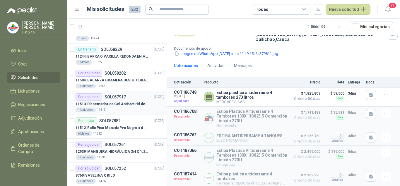
click at [123, 97] on p "SOL057917" at bounding box center [115, 97] width 21 height 4
